Goal: Information Seeking & Learning: Learn about a topic

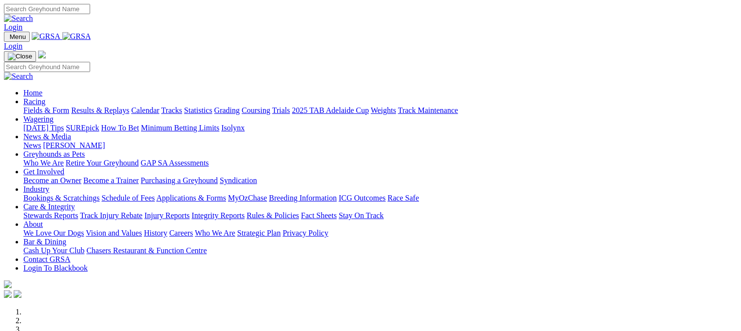
click at [45, 97] on link "Racing" at bounding box center [34, 101] width 22 height 8
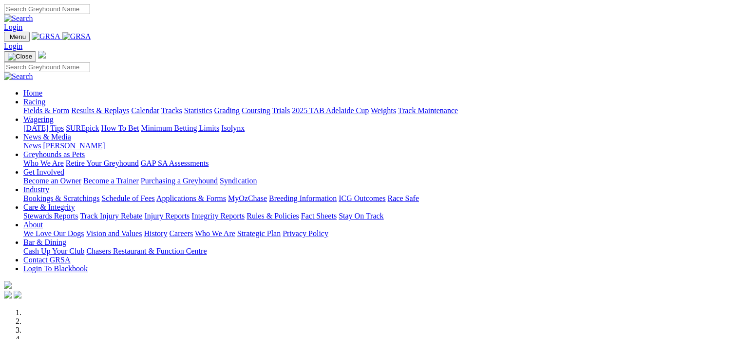
click at [45, 97] on link "Racing" at bounding box center [34, 101] width 22 height 8
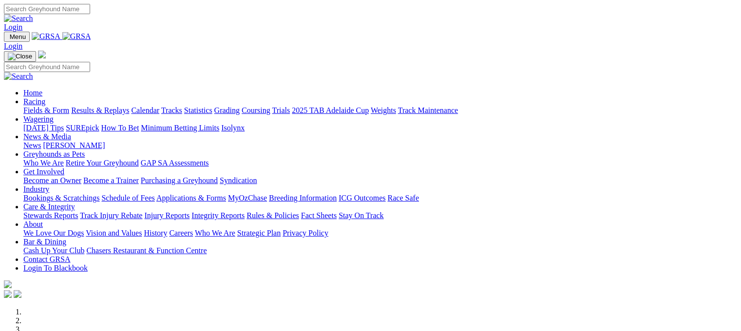
click at [159, 106] on link "Calendar" at bounding box center [145, 110] width 28 height 8
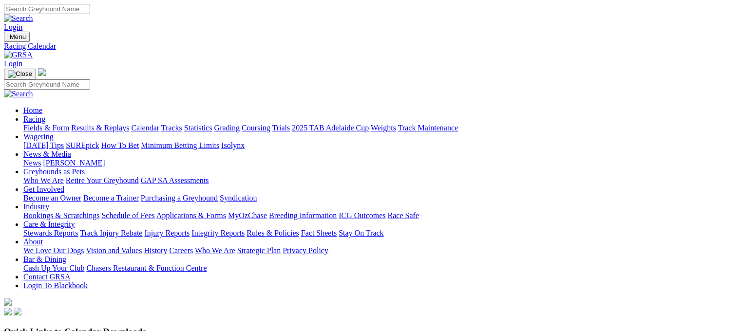
click at [159, 124] on link "Calendar" at bounding box center [145, 128] width 28 height 8
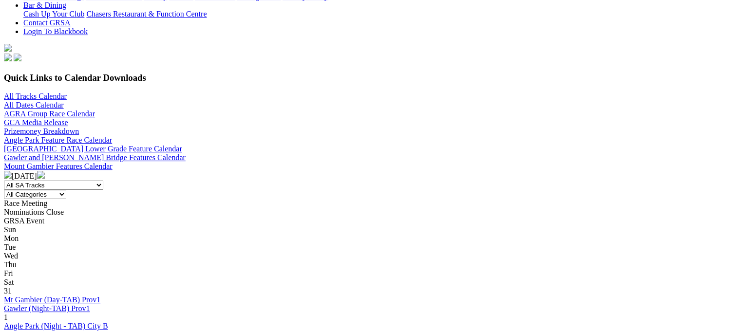
scroll to position [274, 0]
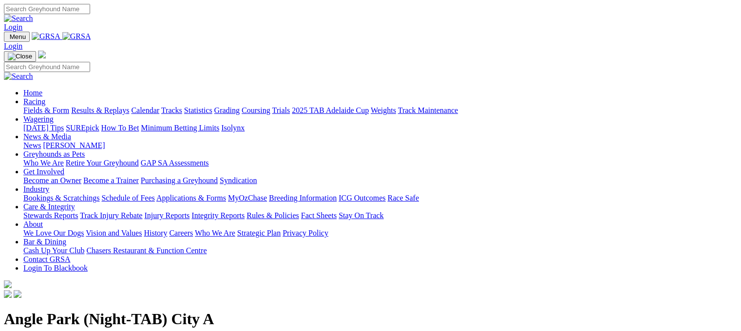
click at [45, 97] on link "Racing" at bounding box center [34, 101] width 22 height 8
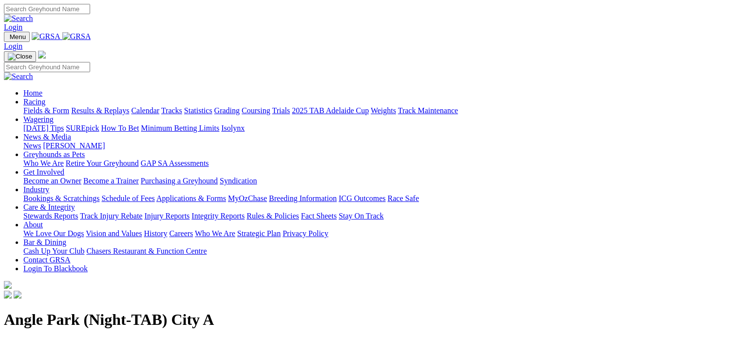
click at [45, 97] on link "Racing" at bounding box center [34, 101] width 22 height 8
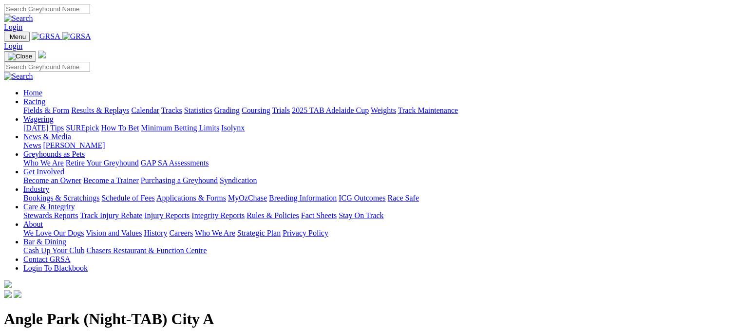
click at [47, 106] on link "Fields & Form" at bounding box center [46, 110] width 46 height 8
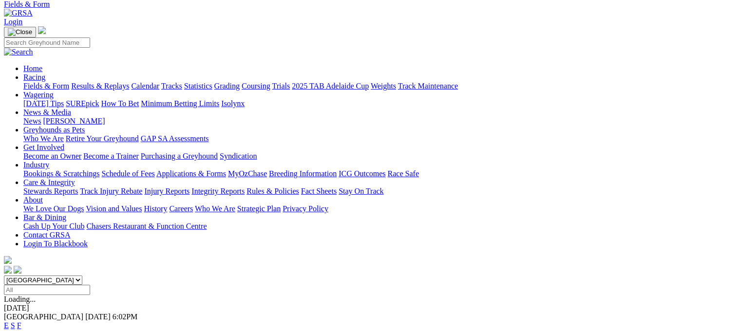
scroll to position [43, 0]
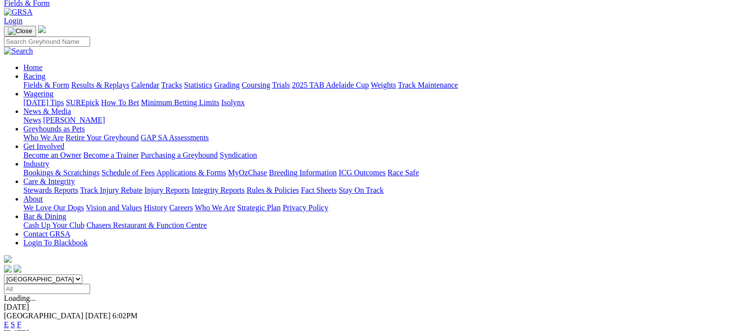
click at [90, 284] on input "Select date" at bounding box center [47, 289] width 86 height 10
type input "[DATE]"
